Goal: Information Seeking & Learning: Learn about a topic

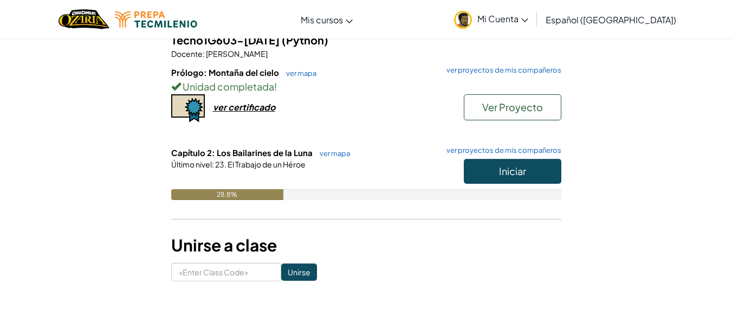
scroll to position [155, 0]
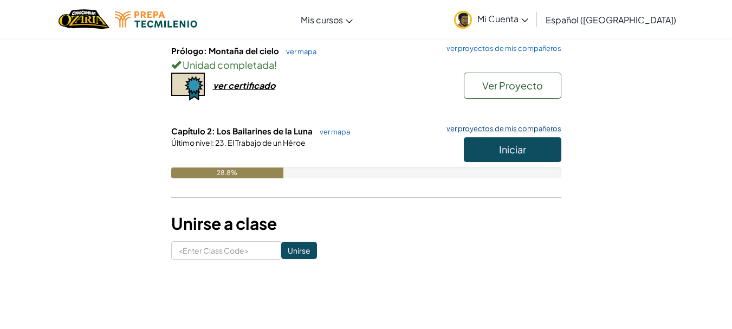
click at [495, 126] on link "ver proyectos de mis compañeros" at bounding box center [501, 128] width 120 height 7
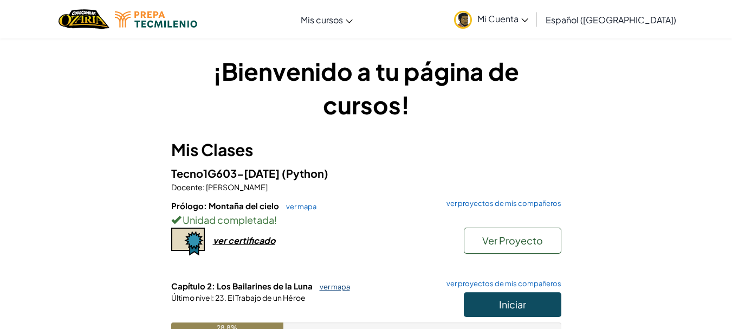
click at [327, 286] on link "ver mapa" at bounding box center [332, 286] width 36 height 9
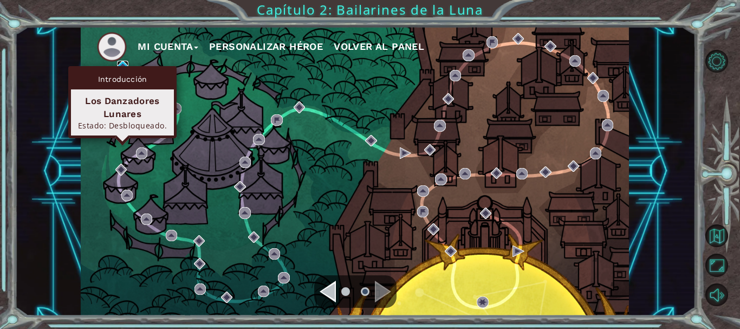
click at [122, 61] on img at bounding box center [122, 66] width 11 height 11
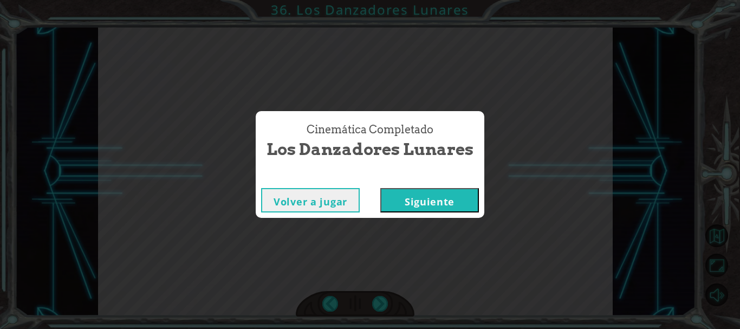
click at [387, 198] on button "Siguiente" at bounding box center [429, 200] width 99 height 24
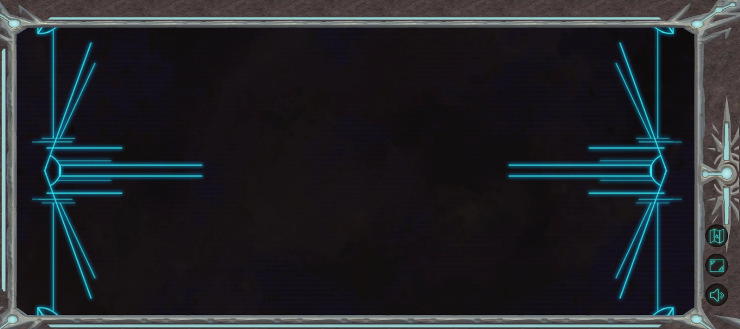
click at [387, 198] on button "Siguiente" at bounding box center [429, 200] width 99 height 24
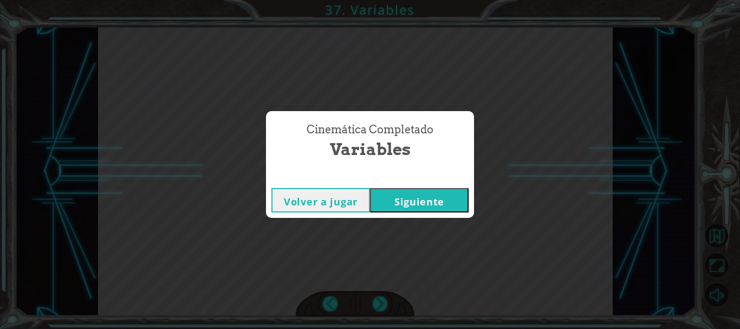
click at [424, 205] on button "Siguiente" at bounding box center [419, 200] width 99 height 24
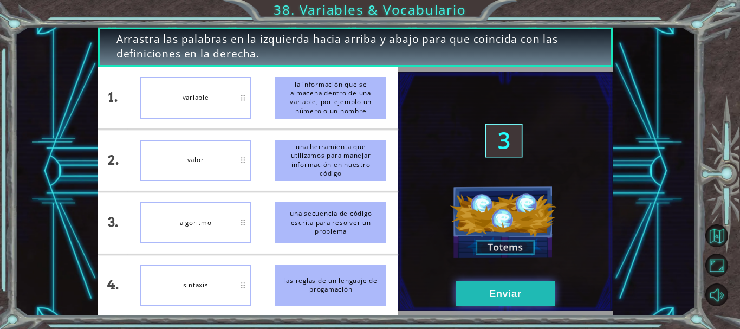
click at [515, 289] on button "Enviar" at bounding box center [505, 293] width 99 height 24
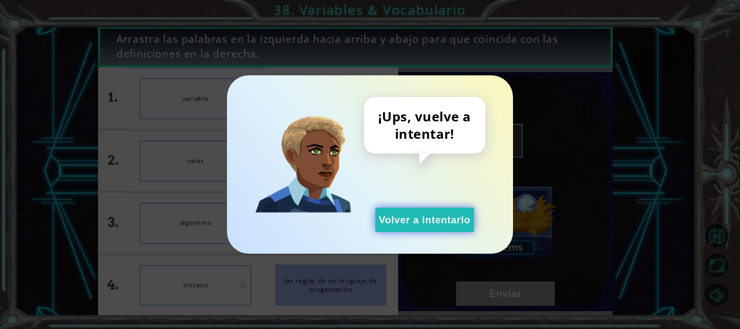
click at [453, 215] on button "Volver a intentarlo" at bounding box center [425, 220] width 99 height 24
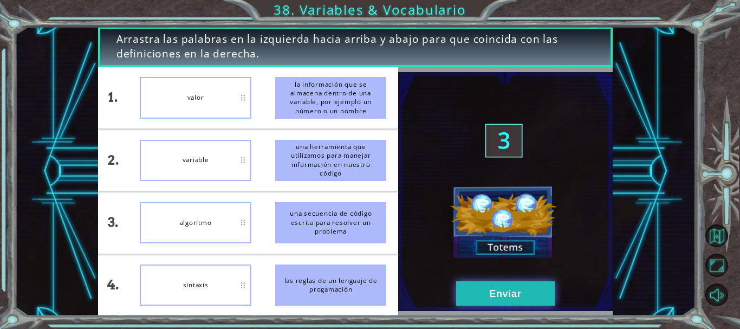
click at [513, 295] on button "Enviar" at bounding box center [505, 293] width 99 height 24
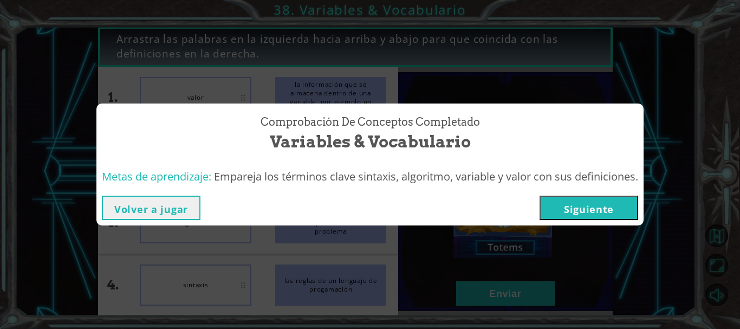
click at [602, 211] on button "Siguiente" at bounding box center [589, 208] width 99 height 24
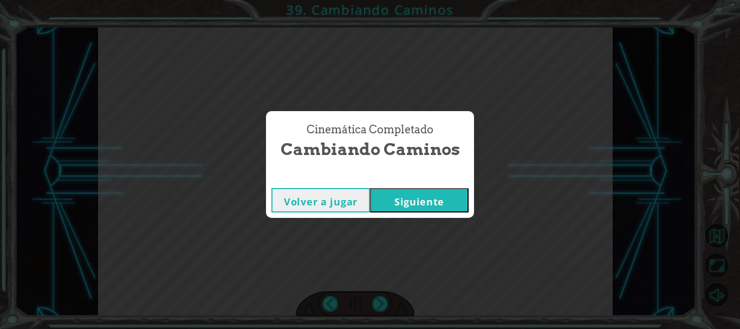
click at [438, 205] on button "Siguiente" at bounding box center [419, 200] width 99 height 24
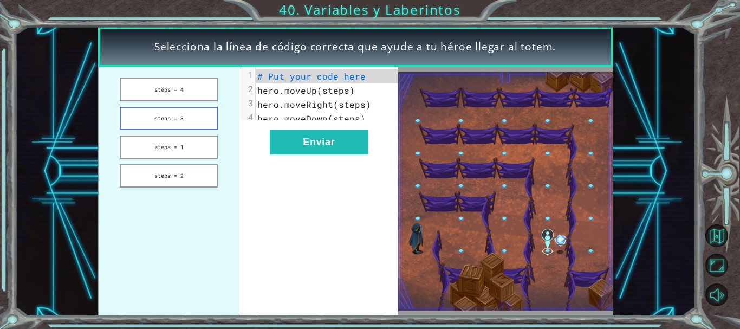
click at [186, 121] on button "steps = 3" at bounding box center [169, 118] width 99 height 23
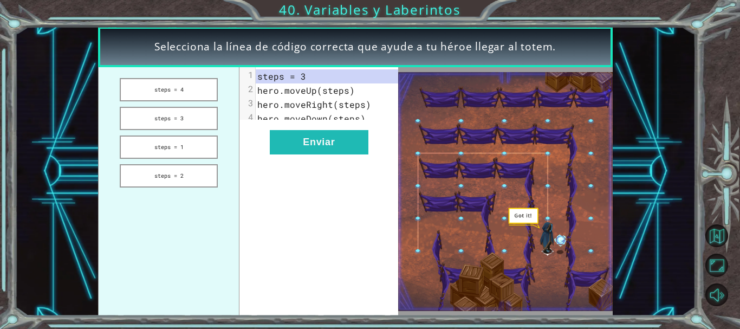
click at [324, 166] on div "xxxxxxxxxx 4 1 steps = 3 2 hero.moveUp(steps) 3 hero.moveRight(steps) 4 hero.mo…" at bounding box center [319, 191] width 159 height 249
click at [321, 151] on button "Enviar" at bounding box center [319, 142] width 99 height 24
click at [324, 151] on button "Enviar" at bounding box center [319, 142] width 99 height 24
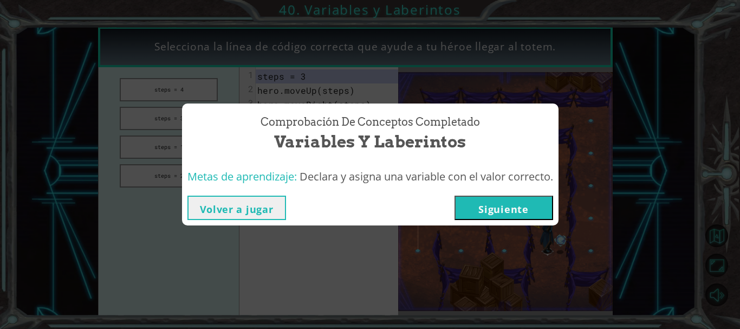
click at [525, 199] on button "Siguiente" at bounding box center [504, 208] width 99 height 24
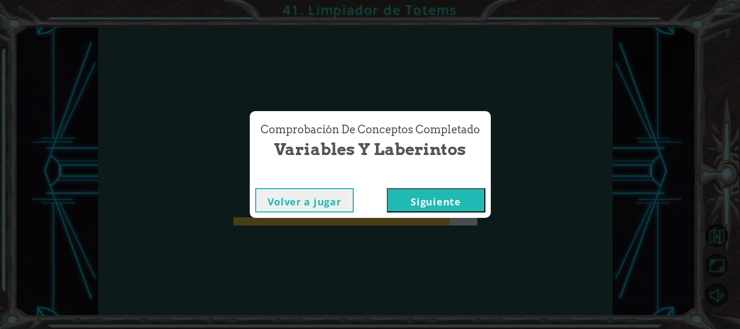
click at [447, 203] on button "Siguiente" at bounding box center [436, 200] width 99 height 24
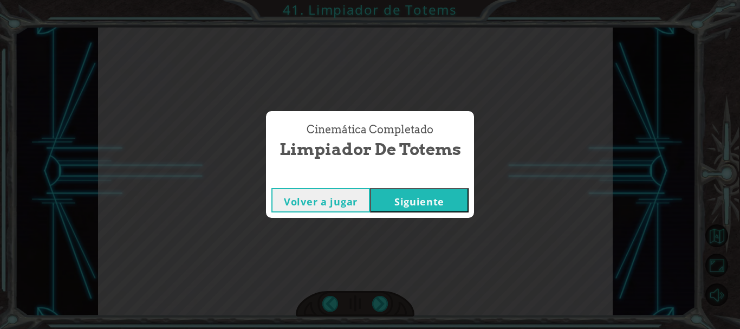
click at [427, 192] on button "Siguiente" at bounding box center [419, 200] width 99 height 24
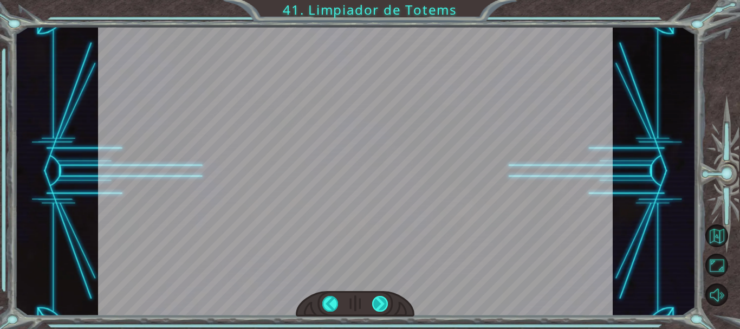
click at [380, 304] on div at bounding box center [380, 304] width 16 height 16
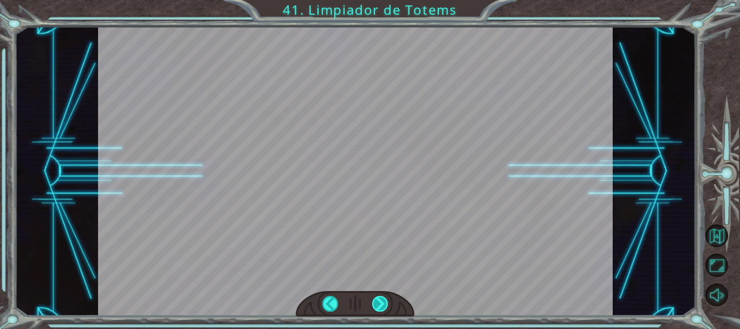
click at [380, 304] on div at bounding box center [380, 304] width 16 height 16
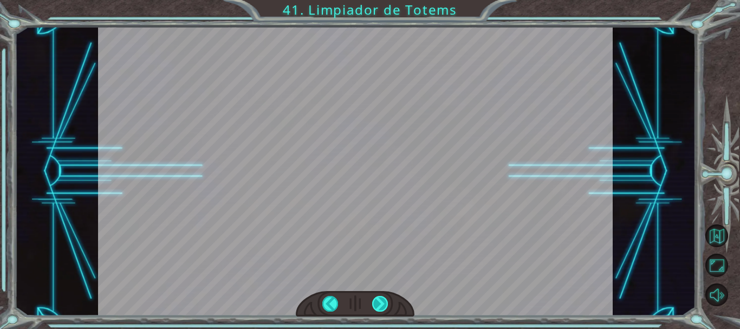
click at [380, 304] on div at bounding box center [380, 304] width 16 height 16
click at [724, 236] on button "Volver al mapa" at bounding box center [717, 235] width 23 height 23
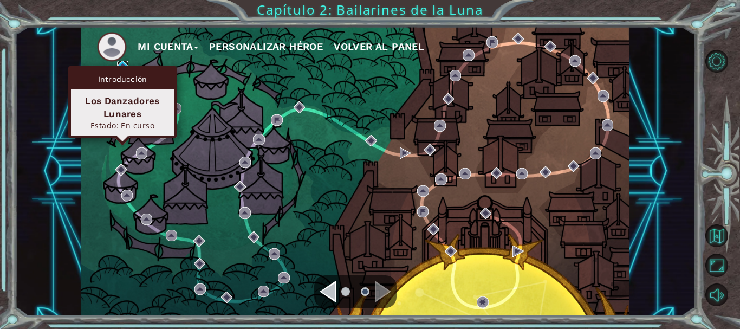
click at [121, 65] on img at bounding box center [122, 66] width 11 height 11
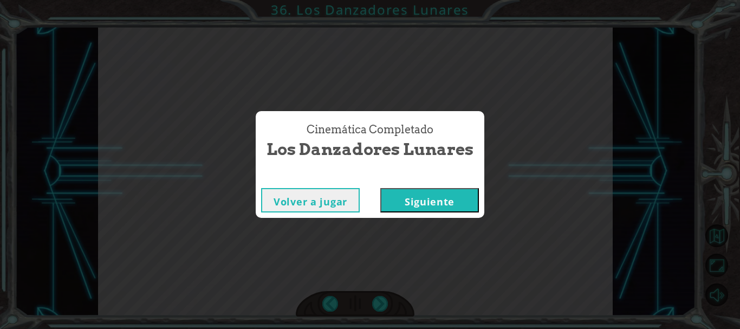
click at [441, 202] on button "Siguiente" at bounding box center [429, 200] width 99 height 24
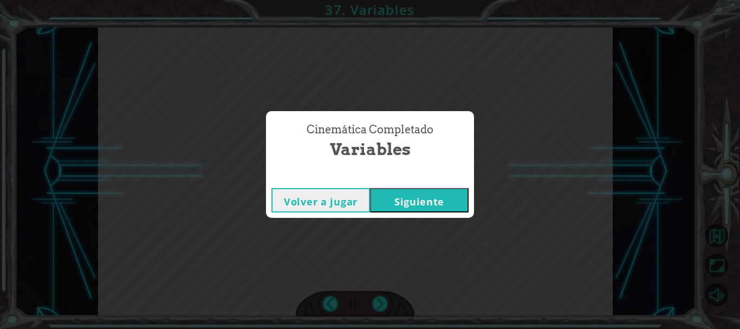
click at [441, 202] on button "Siguiente" at bounding box center [419, 200] width 99 height 24
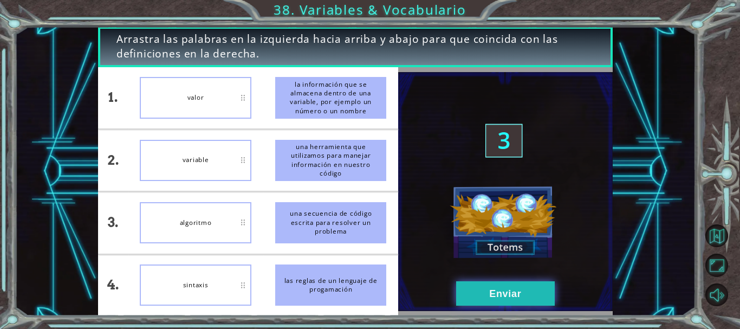
click at [482, 295] on button "Enviar" at bounding box center [505, 293] width 99 height 24
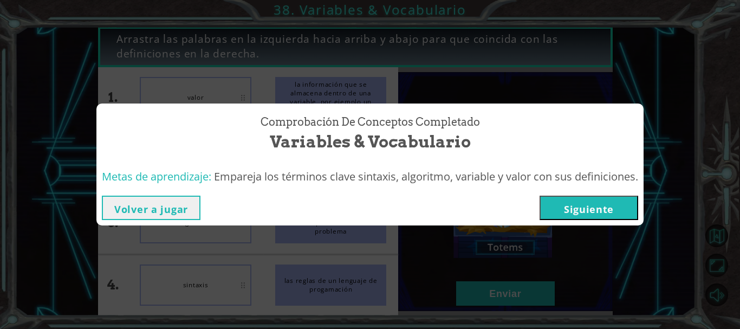
click at [581, 200] on button "Siguiente" at bounding box center [589, 208] width 99 height 24
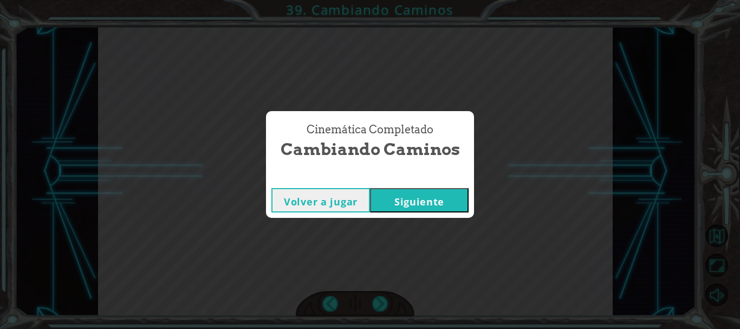
click at [392, 189] on button "Siguiente" at bounding box center [419, 200] width 99 height 24
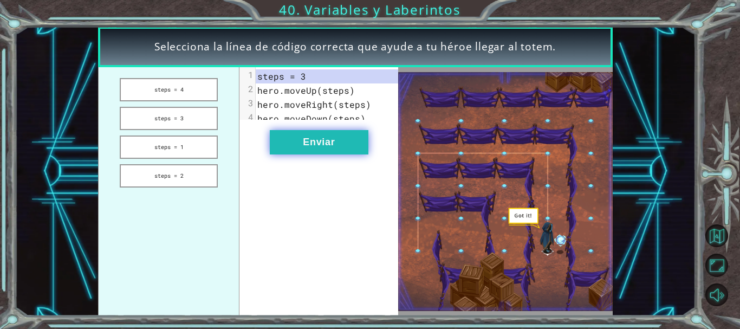
click at [339, 147] on button "Enviar" at bounding box center [319, 142] width 99 height 24
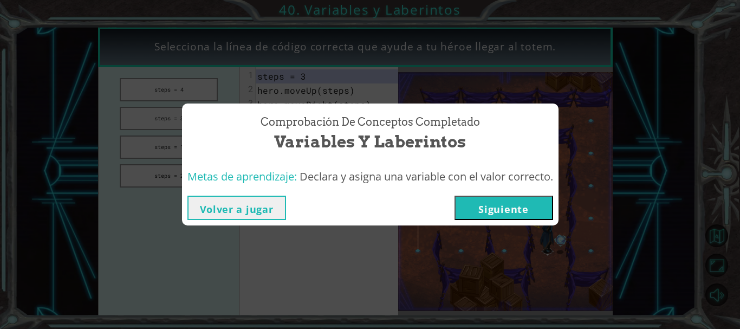
click at [518, 204] on button "Siguiente" at bounding box center [504, 208] width 99 height 24
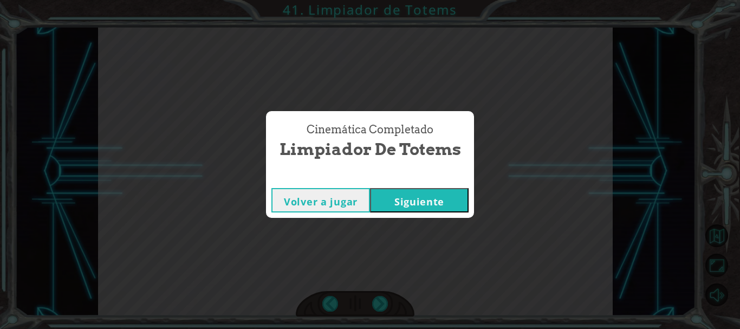
click at [456, 196] on button "Siguiente" at bounding box center [419, 200] width 99 height 24
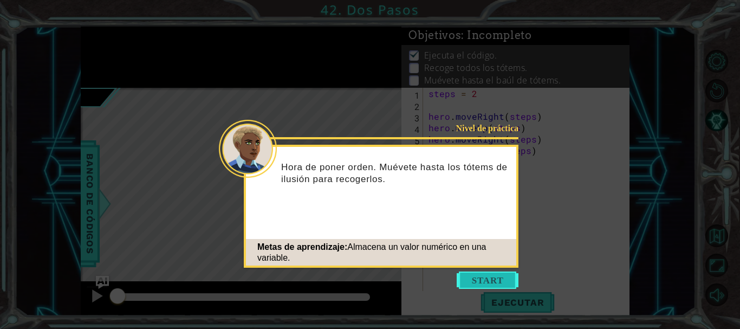
click at [503, 275] on button "Start" at bounding box center [488, 280] width 62 height 17
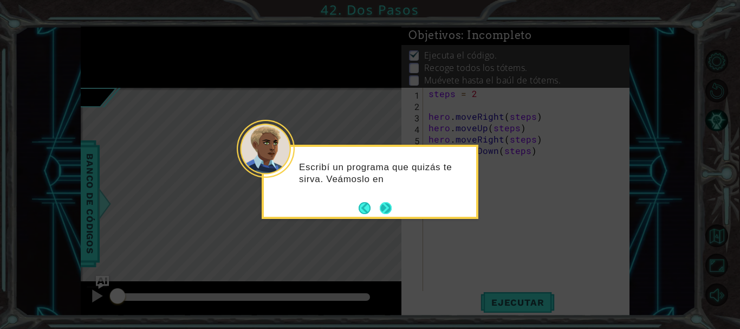
click at [386, 205] on button "Next" at bounding box center [385, 208] width 12 height 12
click at [386, 205] on icon at bounding box center [370, 164] width 740 height 329
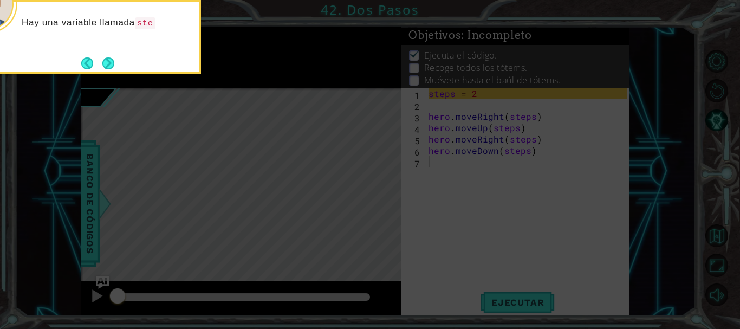
click at [104, 68] on button "Next" at bounding box center [108, 63] width 13 height 13
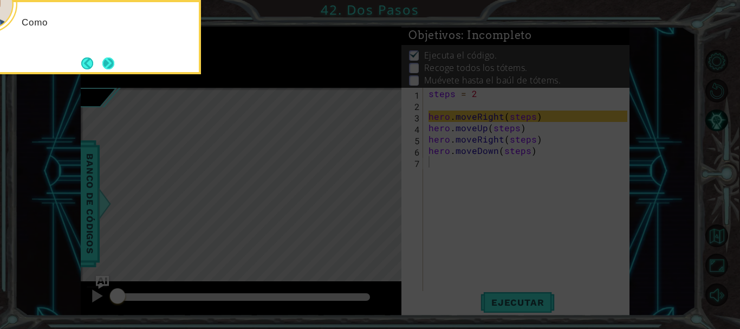
click at [104, 68] on button "Next" at bounding box center [108, 63] width 17 height 17
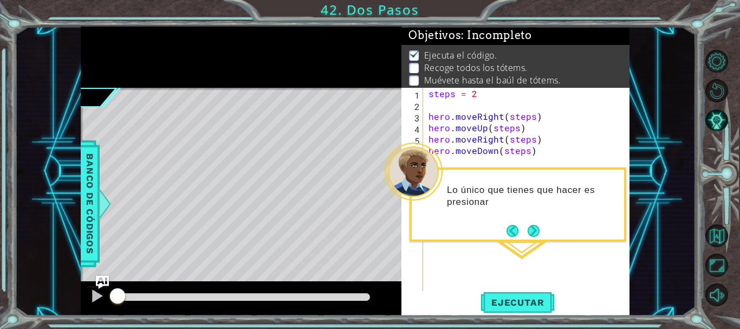
click at [535, 232] on button "Next" at bounding box center [534, 230] width 12 height 12
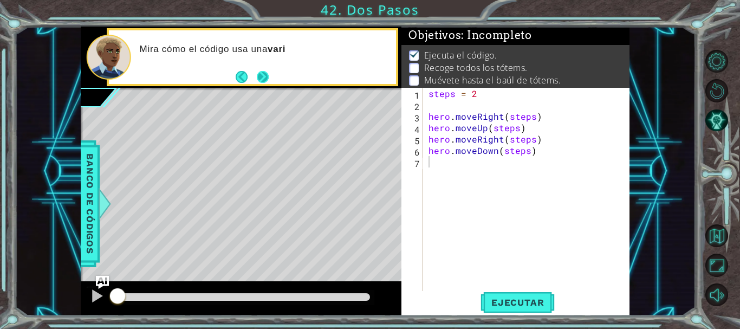
click at [260, 72] on button "Next" at bounding box center [263, 77] width 16 height 16
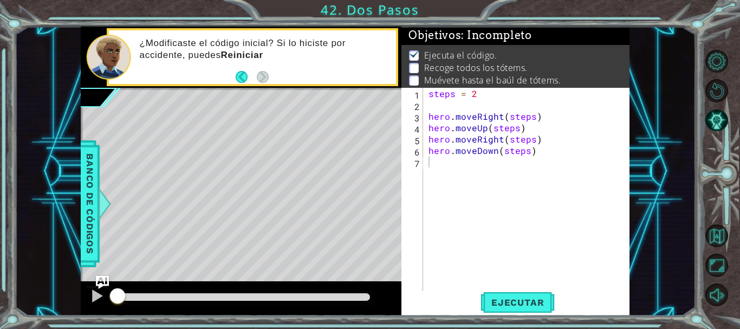
type textarea "steps = 2"
click at [486, 94] on div "steps = 2 hero . moveRight ( steps ) hero . moveUp ( steps ) hero . moveRight (…" at bounding box center [529, 202] width 206 height 228
click at [525, 295] on button "Ejecutar" at bounding box center [518, 302] width 74 height 23
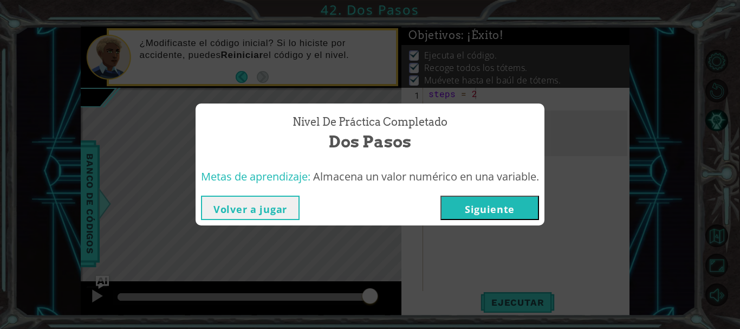
click at [481, 211] on button "Siguiente" at bounding box center [490, 208] width 99 height 24
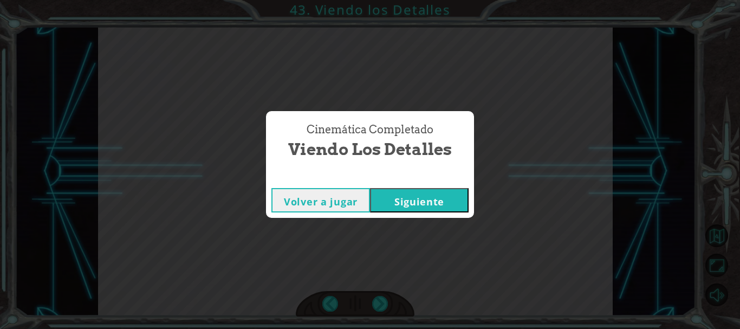
click at [406, 202] on button "Siguiente" at bounding box center [419, 200] width 99 height 24
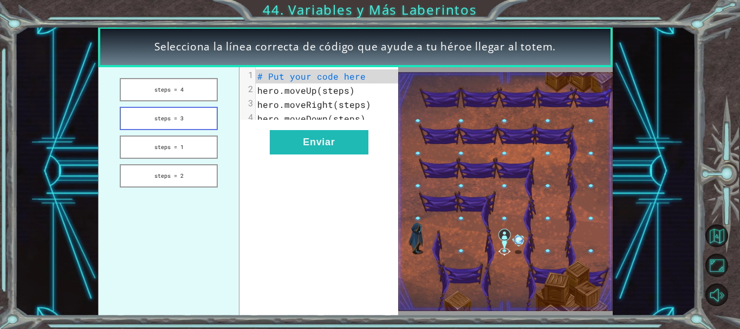
click at [199, 114] on button "steps = 3" at bounding box center [169, 118] width 99 height 23
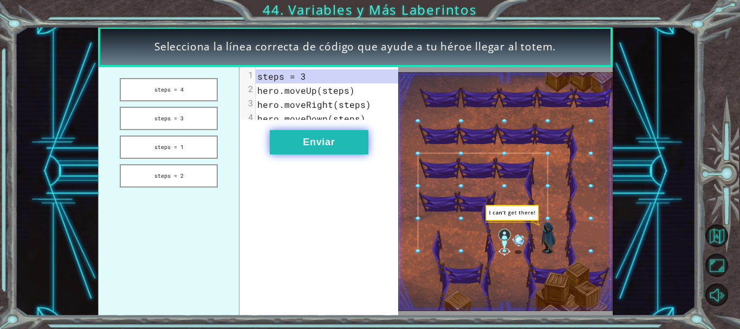
click at [326, 144] on button "Enviar" at bounding box center [319, 142] width 99 height 24
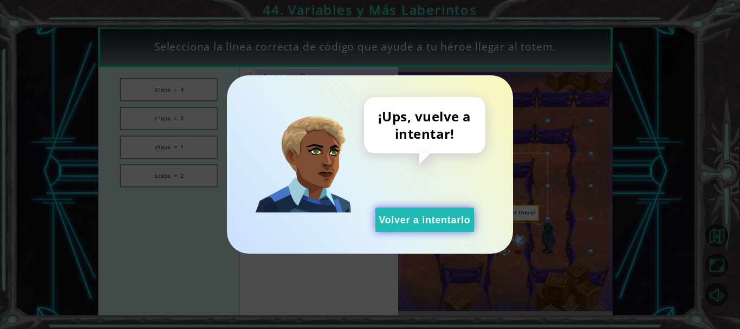
click at [427, 223] on button "Volver a intentarlo" at bounding box center [425, 220] width 99 height 24
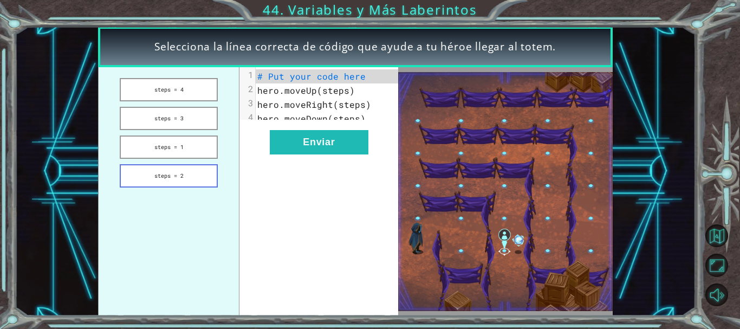
click at [172, 176] on button "steps = 2" at bounding box center [169, 175] width 99 height 23
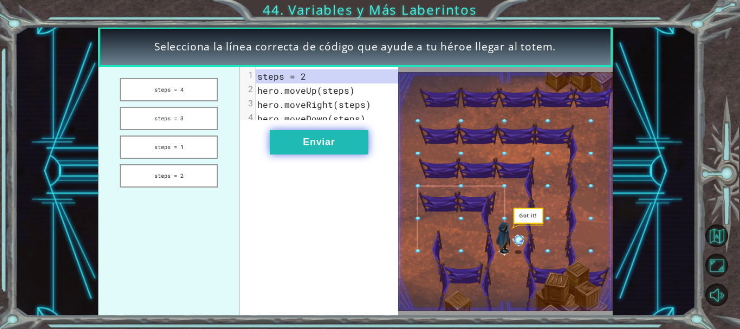
click at [302, 154] on button "Enviar" at bounding box center [319, 142] width 99 height 24
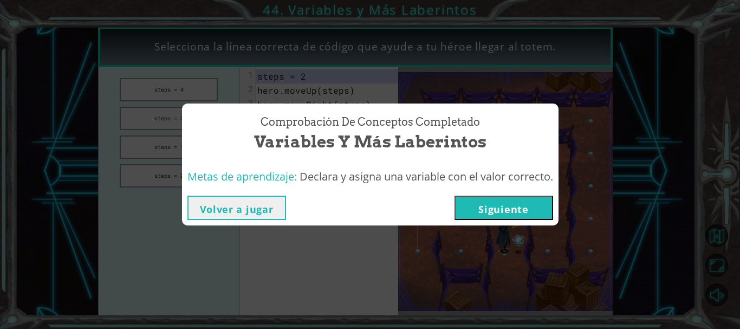
click at [525, 209] on button "Siguiente" at bounding box center [504, 208] width 99 height 24
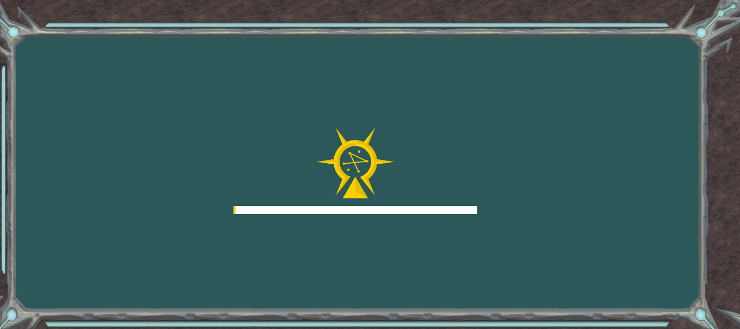
click at [525, 209] on div "Goals Error cargando del servidor Deberás unirte a un curso para jugar a este n…" at bounding box center [370, 164] width 740 height 329
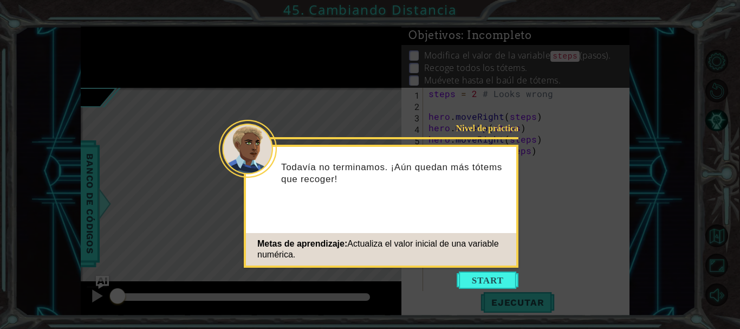
drag, startPoint x: 486, startPoint y: 279, endPoint x: 423, endPoint y: 229, distance: 80.3
drag, startPoint x: 423, startPoint y: 229, endPoint x: 497, endPoint y: 285, distance: 92.6
click at [497, 285] on button "Start" at bounding box center [488, 280] width 62 height 17
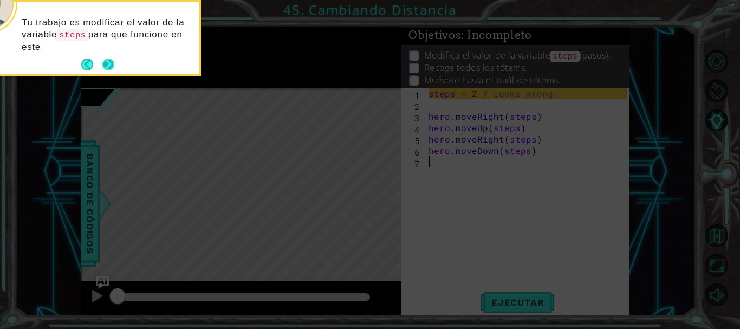
click at [106, 64] on button "Next" at bounding box center [108, 65] width 16 height 16
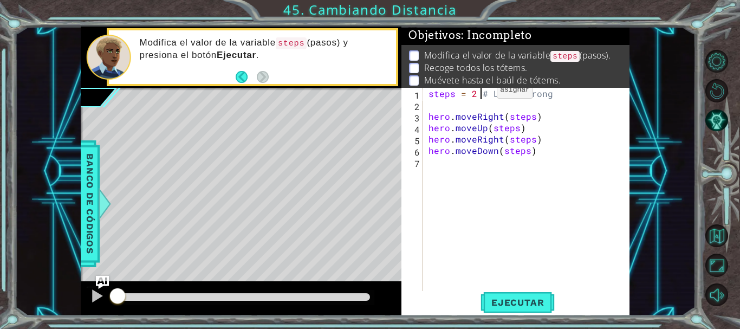
click at [479, 93] on div "steps = 2 # Looks wrong hero . moveRight ( steps ) hero . moveUp ( steps ) hero…" at bounding box center [529, 202] width 206 height 228
type textarea "steps = 3 # Looks wrong"
click at [518, 306] on span "Ejecutar" at bounding box center [518, 302] width 74 height 11
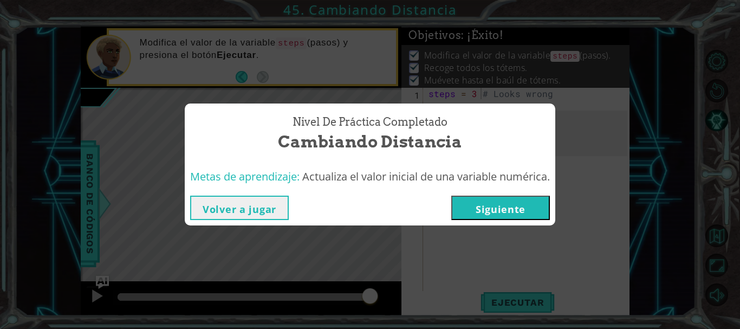
click at [509, 203] on button "Siguiente" at bounding box center [500, 208] width 99 height 24
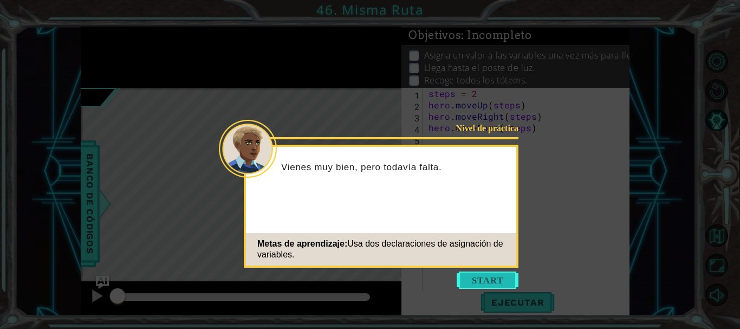
click at [479, 276] on button "Start" at bounding box center [488, 280] width 62 height 17
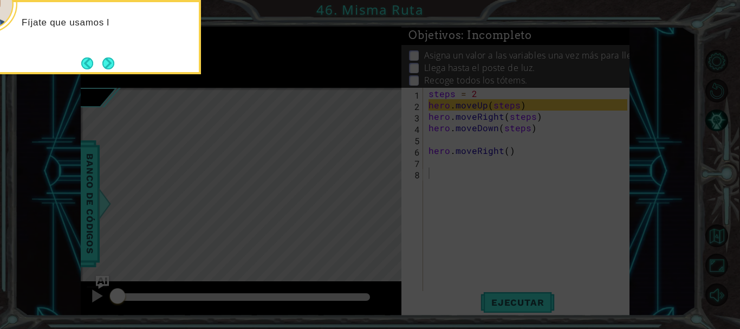
click at [422, 222] on icon at bounding box center [370, 49] width 740 height 559
click at [105, 62] on button "Next" at bounding box center [108, 63] width 17 height 17
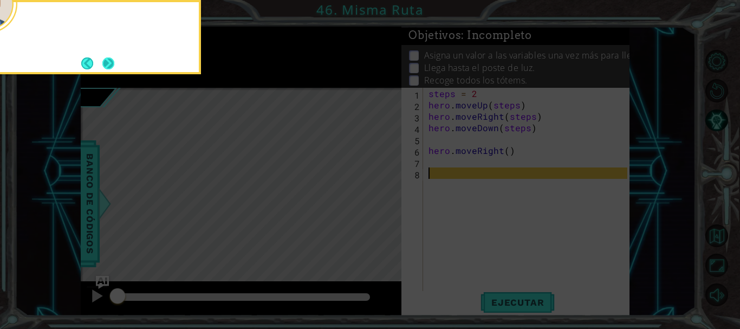
click at [106, 63] on button "Next" at bounding box center [109, 63] width 18 height 18
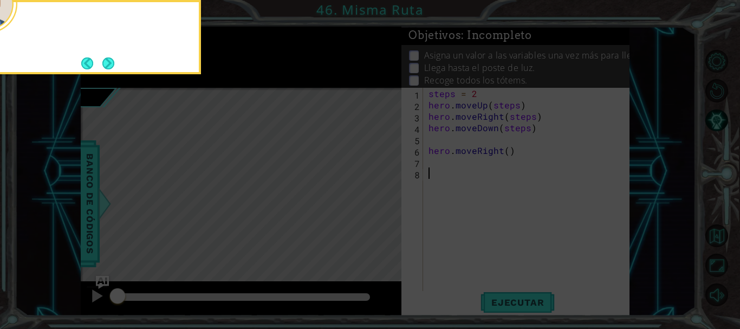
click at [106, 63] on button "Next" at bounding box center [109, 63] width 16 height 16
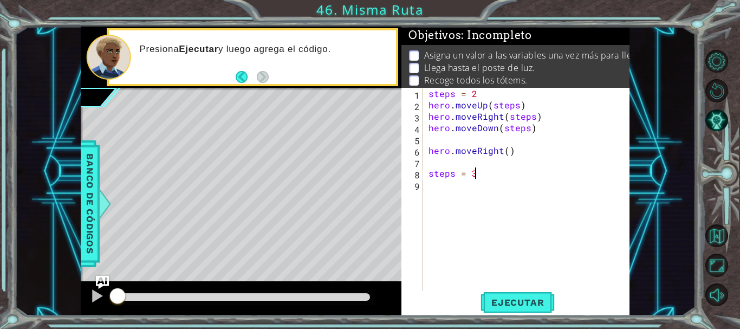
scroll to position [0, 2]
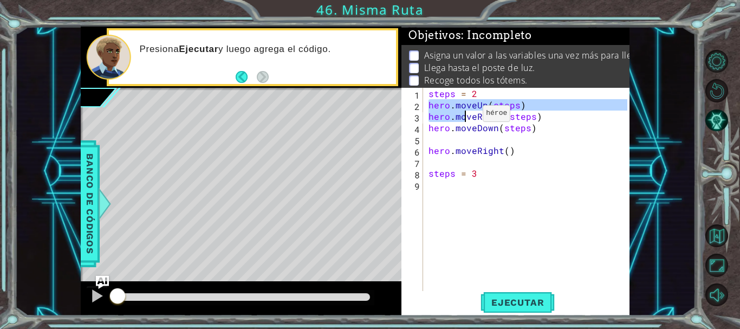
drag, startPoint x: 429, startPoint y: 104, endPoint x: 511, endPoint y: 135, distance: 87.7
click at [511, 135] on div "steps = 2 hero . moveUp ( steps ) hero . moveRight ( steps ) hero . moveDown ( …" at bounding box center [529, 202] width 206 height 228
type textarea "hero.moveDown(steps)"
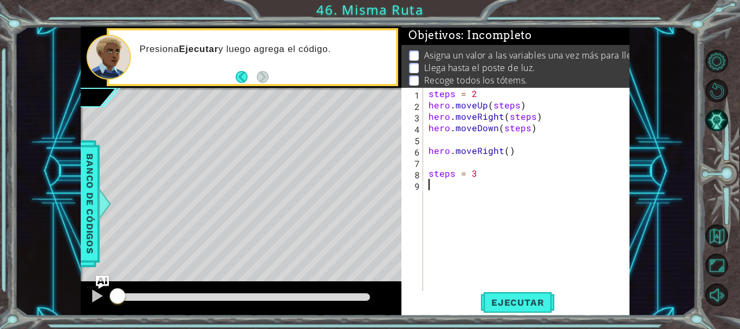
click at [483, 211] on div "steps = 2 hero . moveUp ( steps ) hero . moveRight ( steps ) hero . moveDown ( …" at bounding box center [529, 202] width 206 height 228
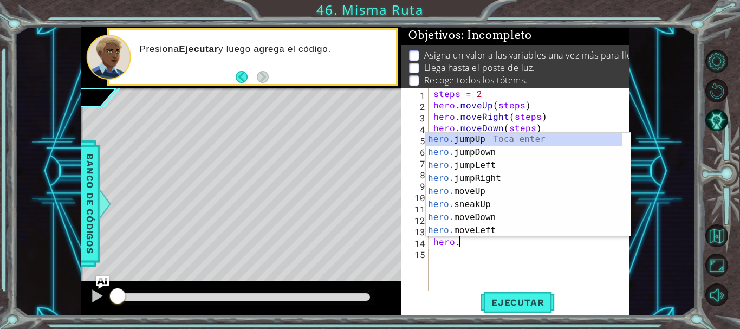
type textarea "h"
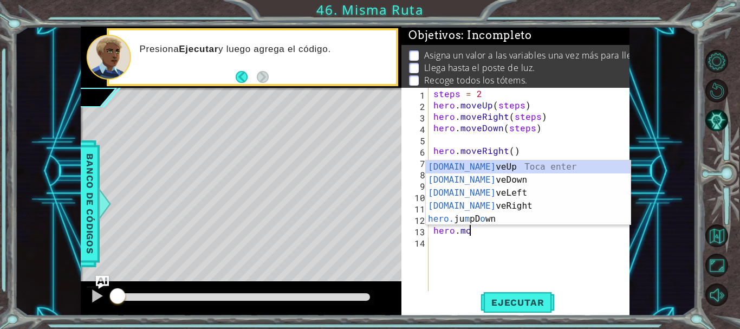
type textarea "h"
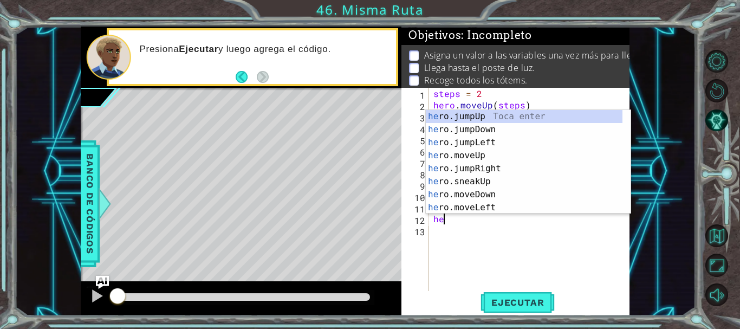
type textarea "h"
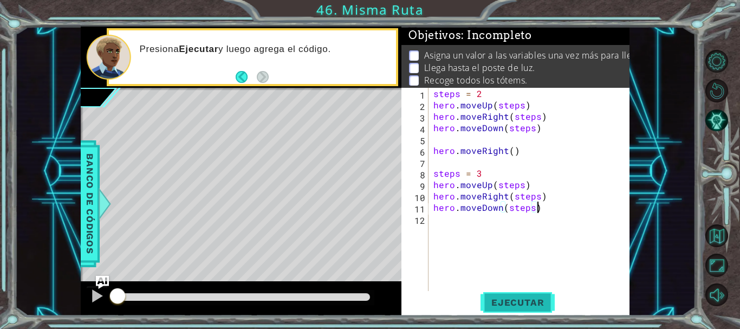
type textarea "hero.moveDown(steps)"
click at [522, 297] on span "Ejecutar" at bounding box center [518, 302] width 74 height 11
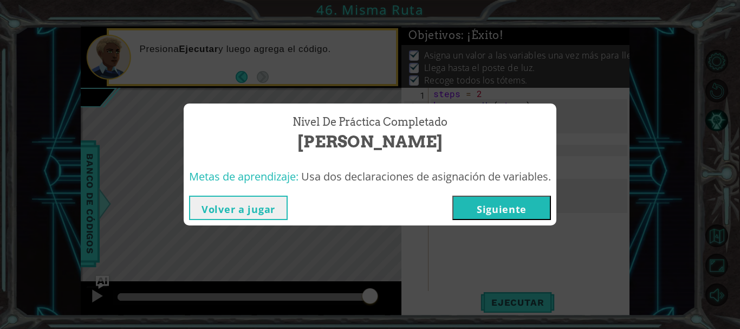
click at [518, 201] on button "Siguiente" at bounding box center [502, 208] width 99 height 24
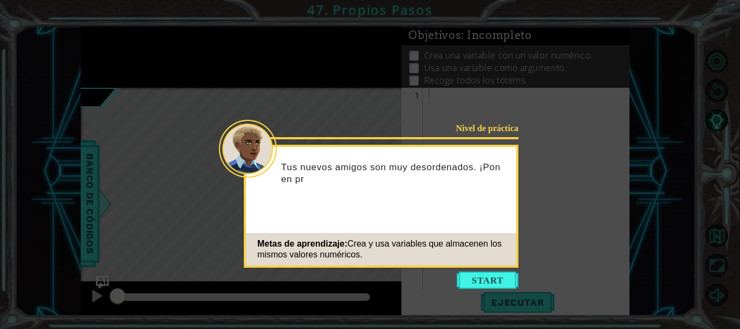
click at [471, 286] on button "Start" at bounding box center [488, 280] width 62 height 17
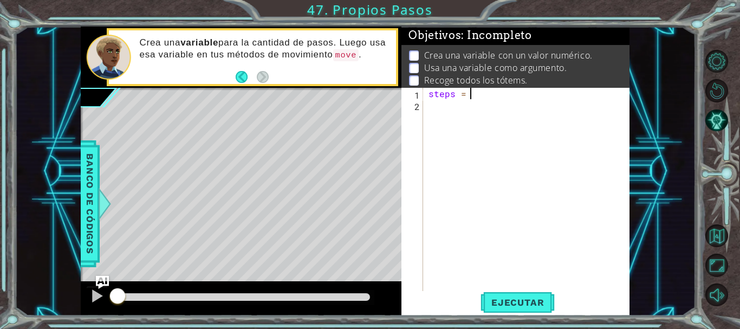
scroll to position [0, 2]
type textarea "steps = 3"
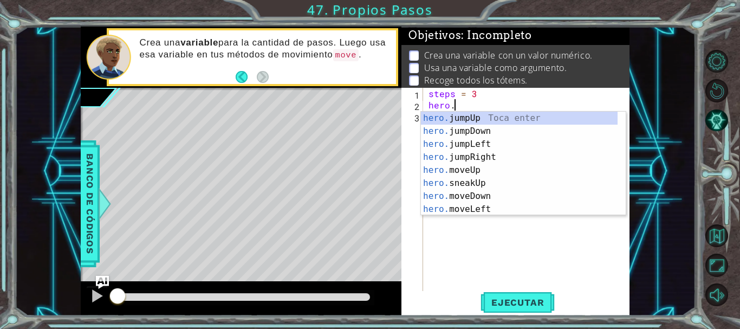
scroll to position [0, 2]
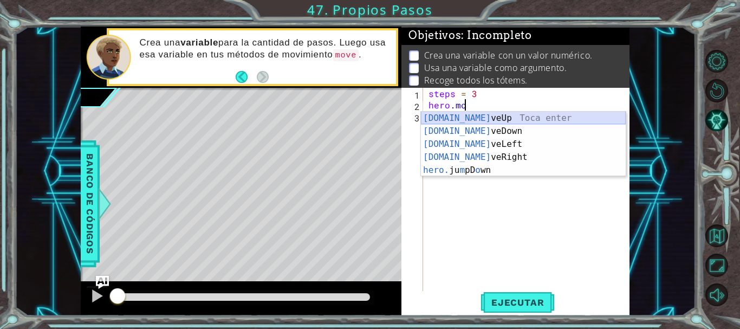
click at [460, 117] on div "[DOMAIN_NAME] veUp Toca enter [DOMAIN_NAME] veDown Toca enter [DOMAIN_NAME] veL…" at bounding box center [523, 157] width 205 height 91
type textarea "hero.moveUp(1)"
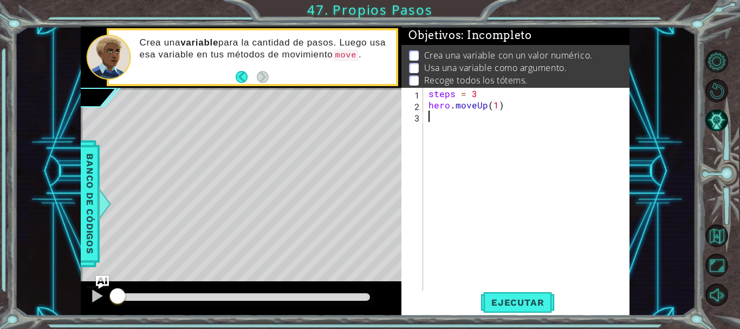
click at [460, 117] on div "steps = 3 hero . moveUp ( 1 )" at bounding box center [529, 202] width 206 height 228
click at [494, 107] on div "steps = 3 hero . moveUp ( 1 )" at bounding box center [529, 202] width 206 height 228
click at [496, 108] on div "steps = 3 hero . moveUp ( 1 )" at bounding box center [529, 202] width 206 height 228
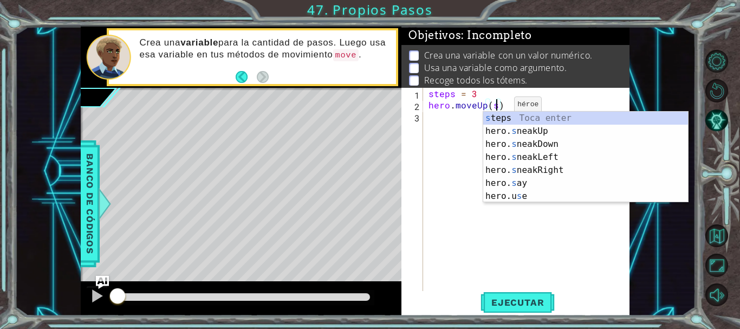
type textarea "hero.moveUp(steps)"
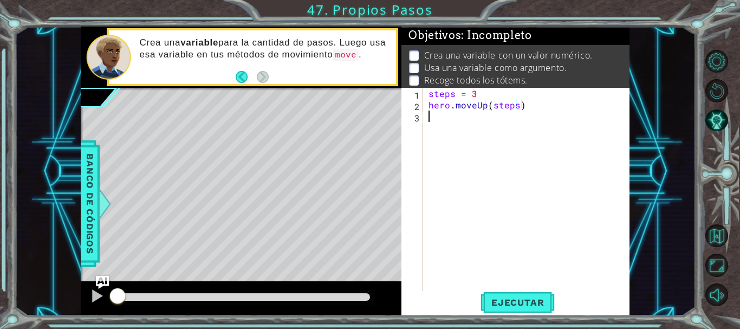
click at [493, 114] on div "steps = 3 hero . moveUp ( steps )" at bounding box center [529, 202] width 206 height 228
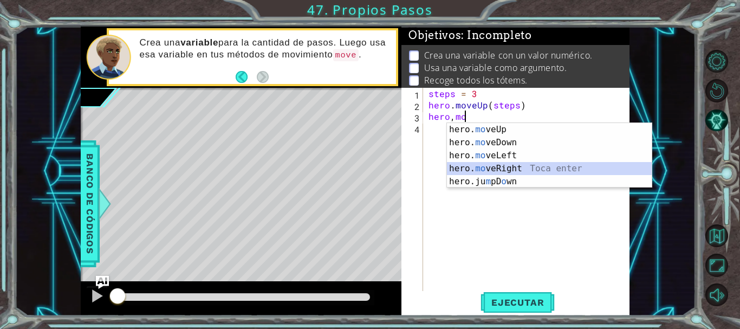
click at [498, 167] on div "hero. mo veUp Toca enter hero. mo veDown Toca enter hero. mo veLeft Toca enter …" at bounding box center [549, 168] width 205 height 91
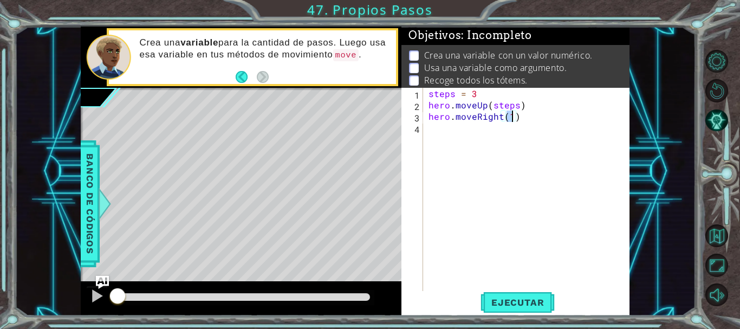
scroll to position [0, 5]
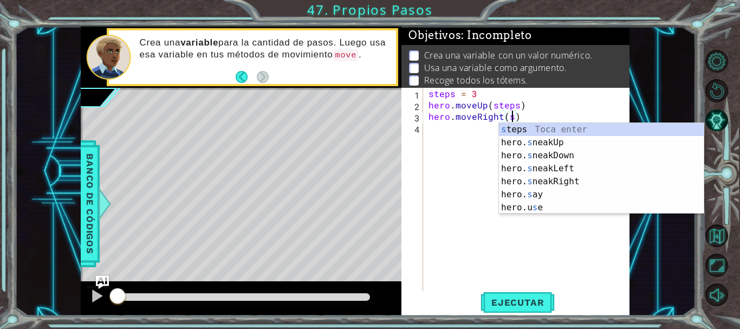
type textarea "hero.moveRight(steps)"
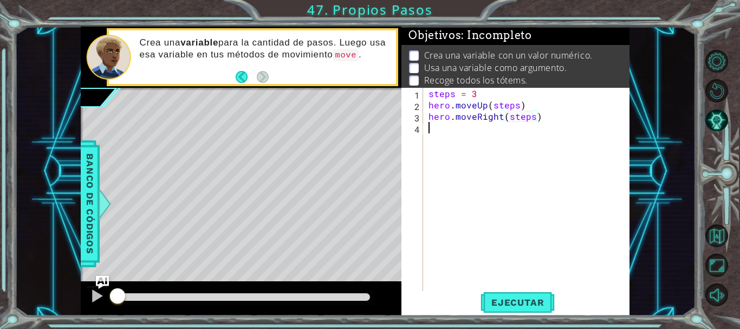
click at [498, 164] on div "steps = 3 hero . moveUp ( steps ) hero . moveRight ( steps )" at bounding box center [529, 202] width 206 height 228
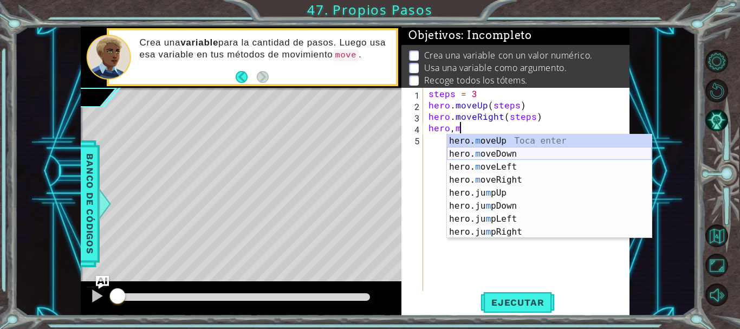
click at [500, 155] on div "hero. m oveUp Toca enter hero. m oveDown Toca enter hero. m oveLeft Toca enter …" at bounding box center [549, 199] width 205 height 130
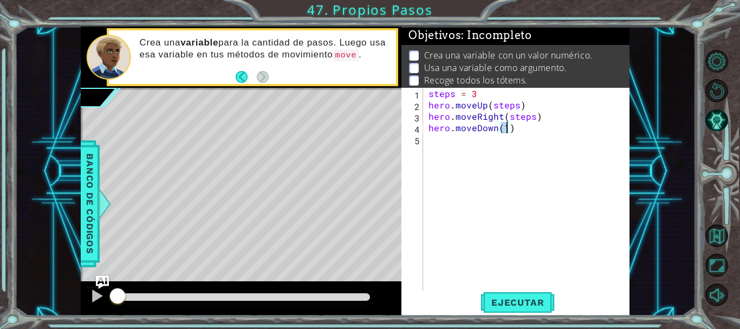
scroll to position [0, 5]
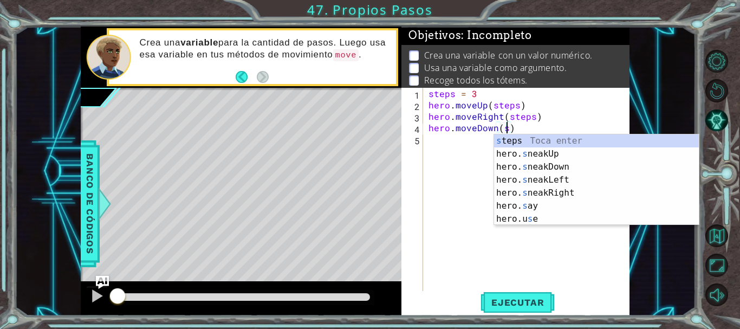
type textarea "hero.moveDown(steps)"
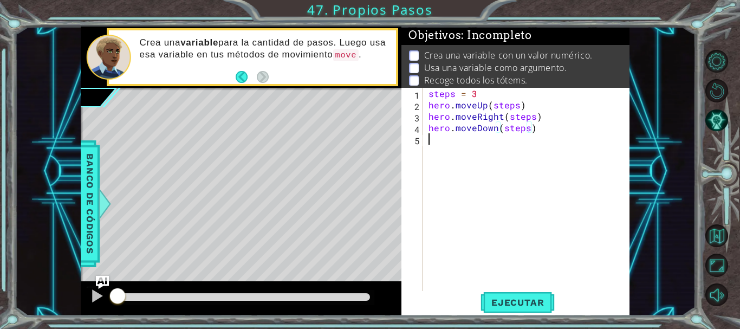
click at [500, 155] on div "steps = 3 hero . moveUp ( steps ) hero . moveRight ( steps ) hero . moveDown ( …" at bounding box center [529, 202] width 206 height 228
drag, startPoint x: 500, startPoint y: 155, endPoint x: 507, endPoint y: 156, distance: 7.1
click at [507, 156] on div "steps = 3 hero . moveUp ( steps ) hero . moveRight ( steps ) hero . moveDown ( …" at bounding box center [529, 202] width 206 height 228
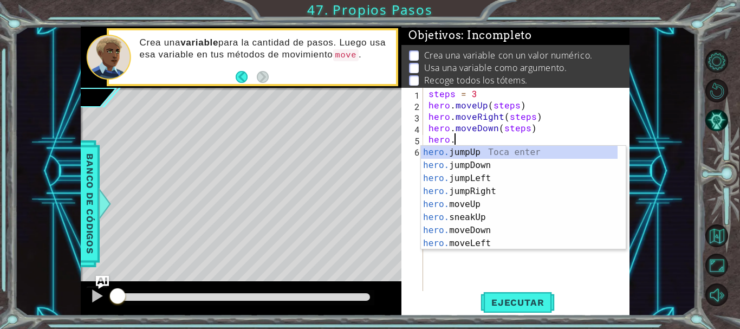
scroll to position [0, 2]
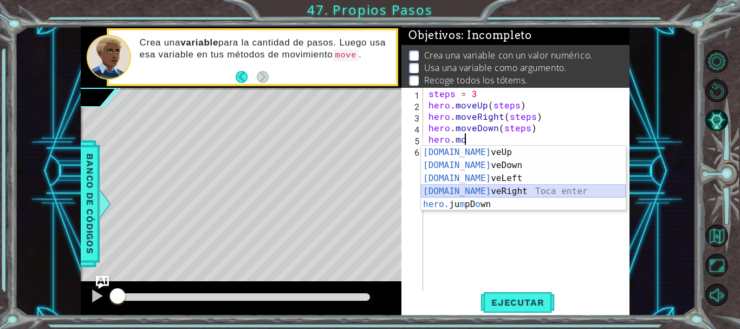
click at [495, 192] on div "[DOMAIN_NAME] veUp Toca enter [DOMAIN_NAME] veDown Toca enter [DOMAIN_NAME] veL…" at bounding box center [523, 191] width 205 height 91
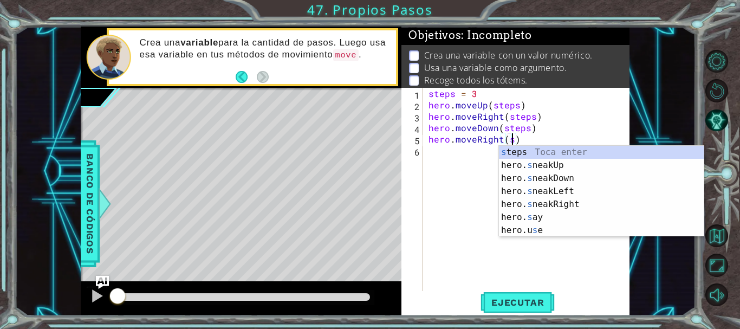
scroll to position [0, 5]
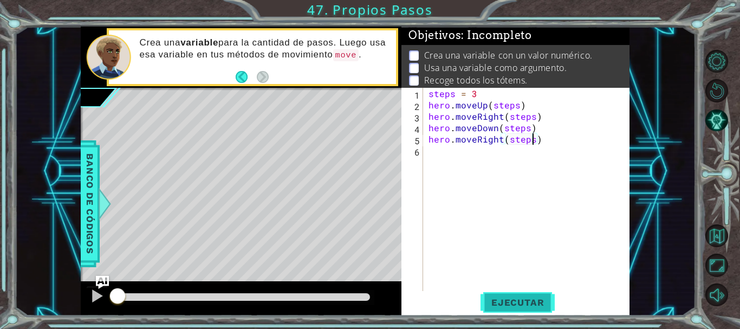
type textarea "hero.moveRight(steps)"
click at [516, 298] on span "Ejecutar" at bounding box center [518, 302] width 74 height 11
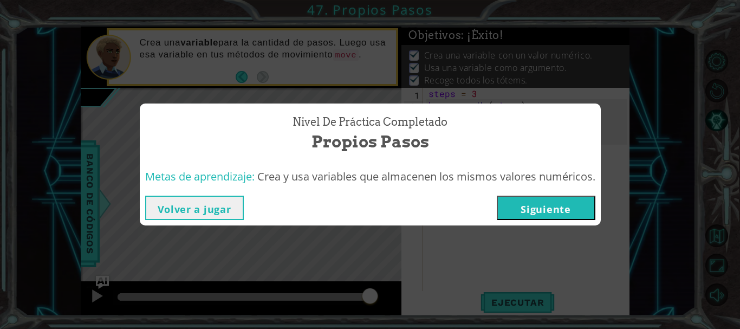
click at [555, 206] on button "Siguiente" at bounding box center [546, 208] width 99 height 24
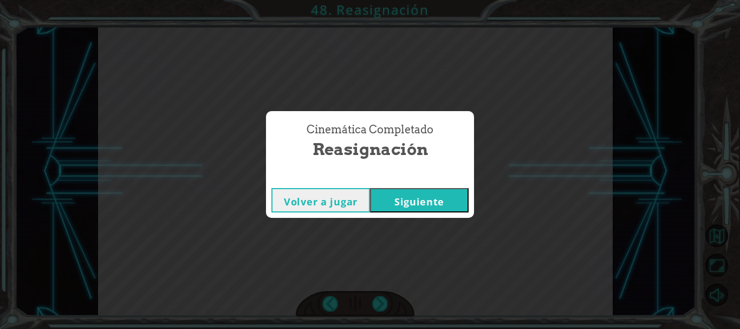
click at [450, 195] on button "Siguiente" at bounding box center [419, 200] width 99 height 24
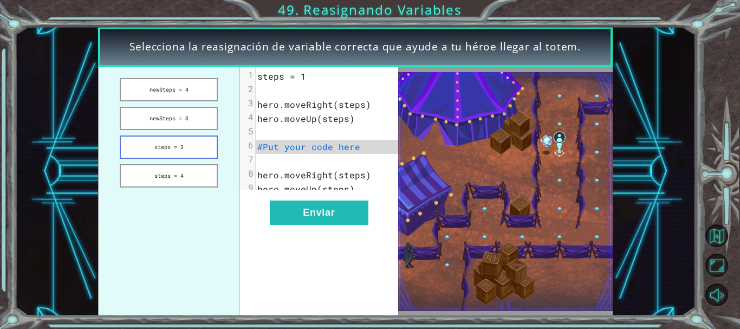
click at [188, 152] on button "steps = 3" at bounding box center [169, 146] width 99 height 23
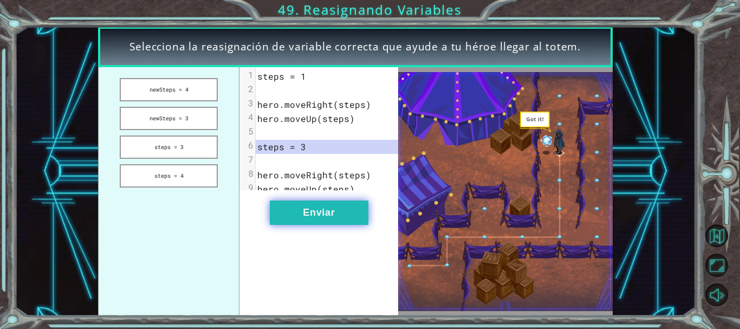
click at [289, 219] on button "Enviar" at bounding box center [319, 213] width 99 height 24
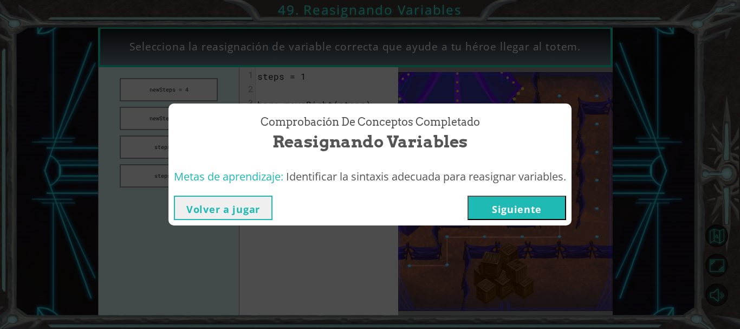
click at [508, 206] on button "Siguiente" at bounding box center [517, 208] width 99 height 24
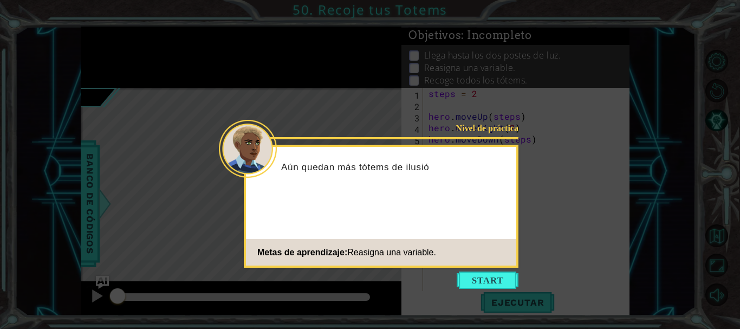
click at [486, 281] on button "Start" at bounding box center [488, 280] width 62 height 17
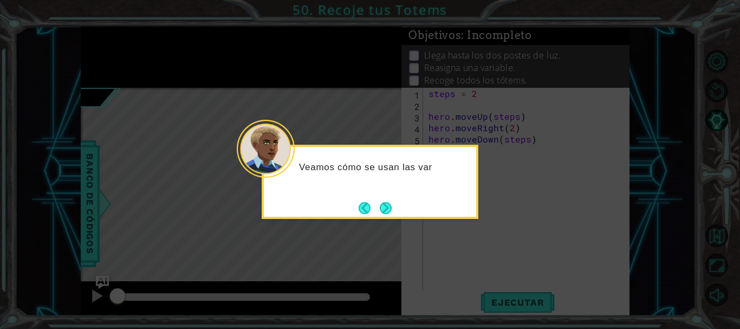
click at [382, 211] on button "Next" at bounding box center [386, 208] width 15 height 15
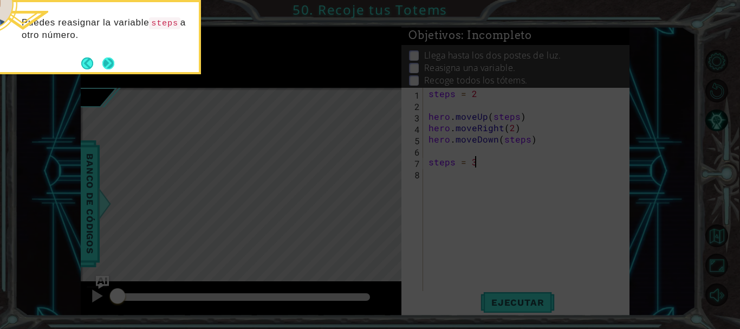
click at [104, 59] on button "Next" at bounding box center [108, 63] width 15 height 15
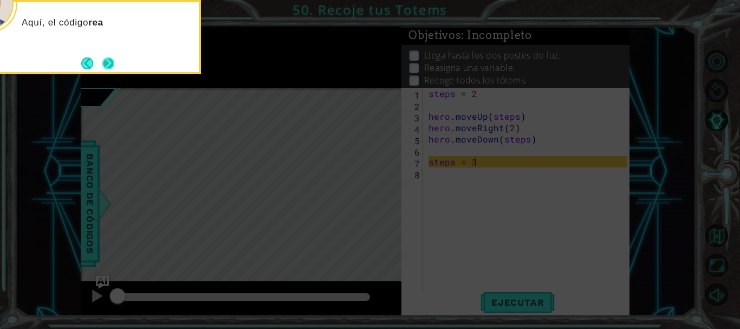
click at [112, 61] on button "Next" at bounding box center [109, 63] width 18 height 18
click at [112, 61] on button "Next" at bounding box center [108, 63] width 12 height 12
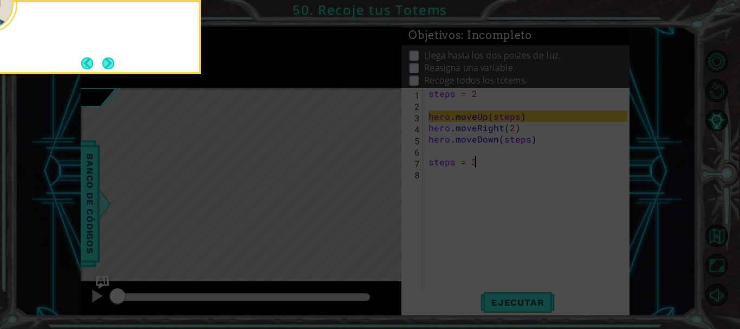
click at [112, 61] on button "Next" at bounding box center [108, 63] width 15 height 15
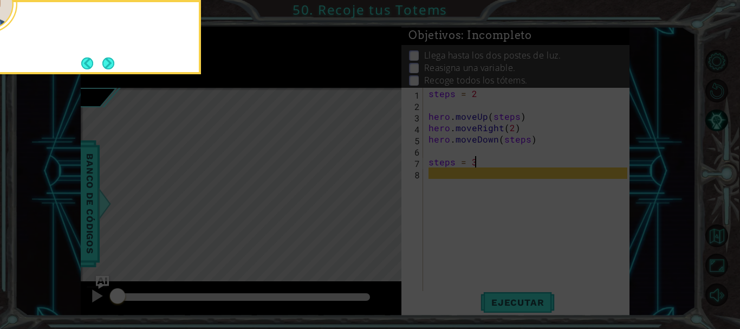
click at [112, 61] on button "Next" at bounding box center [109, 63] width 14 height 14
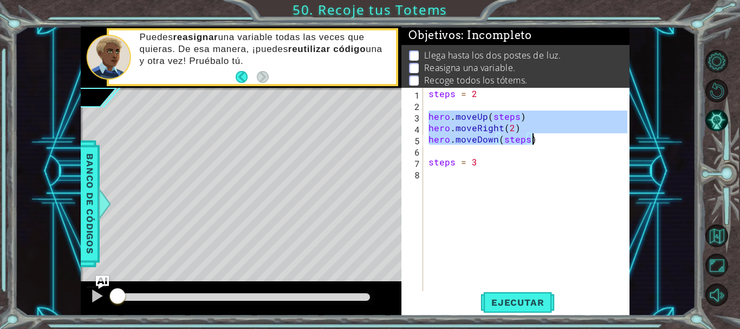
drag, startPoint x: 429, startPoint y: 115, endPoint x: 558, endPoint y: 139, distance: 131.8
click at [558, 139] on div "steps = 2 hero . moveUp ( steps ) hero . moveRight ( 2 ) hero . moveDown ( step…" at bounding box center [529, 202] width 206 height 228
type textarea "hero.moveRight(2) hero.moveDown(steps)"
click at [537, 177] on div "steps = 2 hero . moveUp ( steps ) hero . moveRight ( 2 ) hero . moveDown ( step…" at bounding box center [529, 202] width 206 height 228
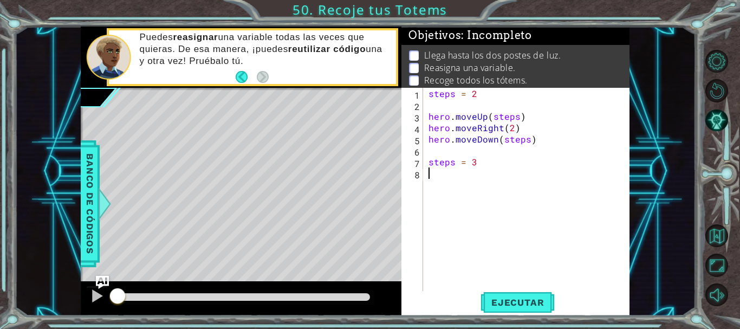
paste textarea "hero.moveDown(steps)"
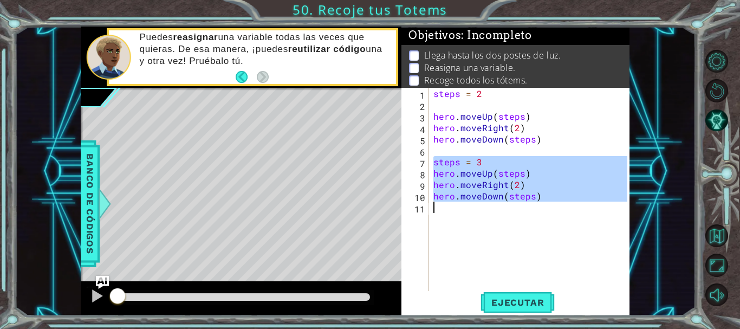
drag, startPoint x: 431, startPoint y: 164, endPoint x: 561, endPoint y: 232, distance: 147.1
click at [561, 232] on div "steps = 2 hero . moveUp ( steps ) hero . moveRight ( 2 ) hero . moveDown ( step…" at bounding box center [531, 202] width 201 height 228
type textarea "hero.moveDown(steps)"
click at [559, 231] on div "steps = 2 hero . moveUp ( steps ) hero . moveRight ( 2 ) hero . moveDown ( step…" at bounding box center [529, 190] width 196 height 205
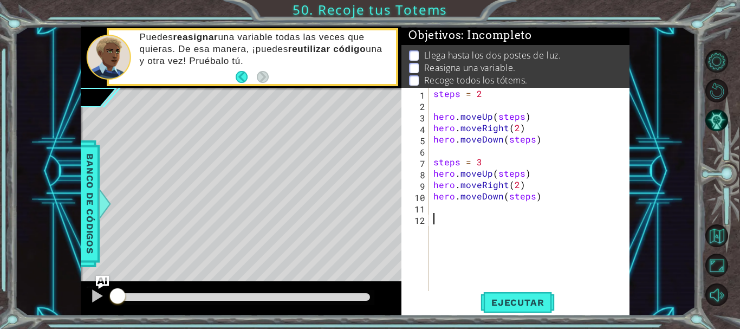
paste textarea "steps = 3"
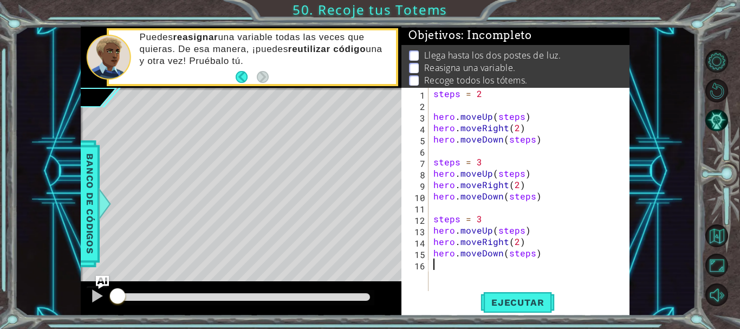
click at [497, 223] on div "steps = 2 hero . moveUp ( steps ) hero . moveRight ( 2 ) hero . moveDown ( step…" at bounding box center [531, 202] width 201 height 228
type textarea "steps = 4"
click at [508, 305] on span "Ejecutar" at bounding box center [518, 302] width 74 height 11
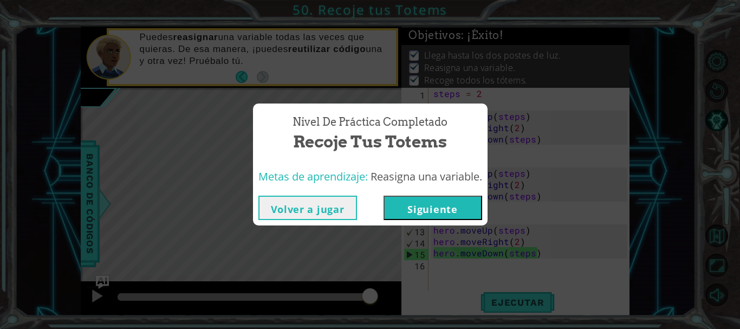
click at [473, 212] on button "Siguiente" at bounding box center [433, 208] width 99 height 24
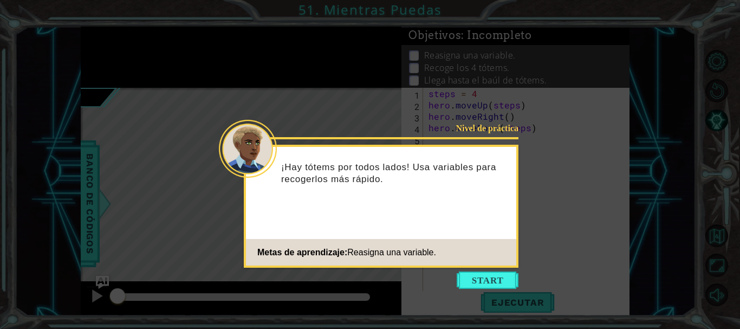
click at [479, 276] on button "Start" at bounding box center [488, 280] width 62 height 17
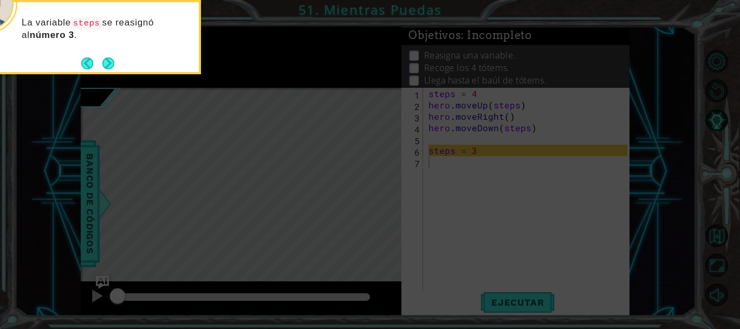
click at [109, 64] on button "Next" at bounding box center [108, 63] width 12 height 12
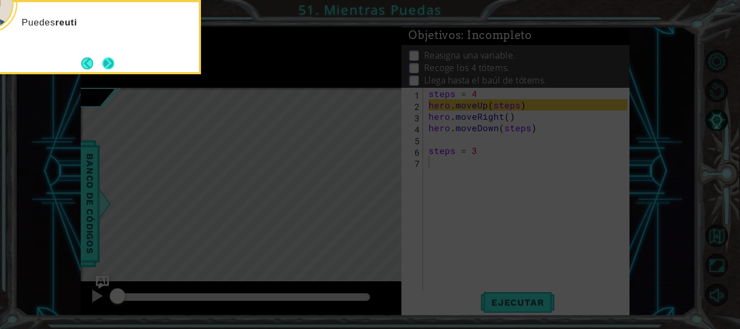
click at [112, 62] on button "Next" at bounding box center [108, 63] width 12 height 12
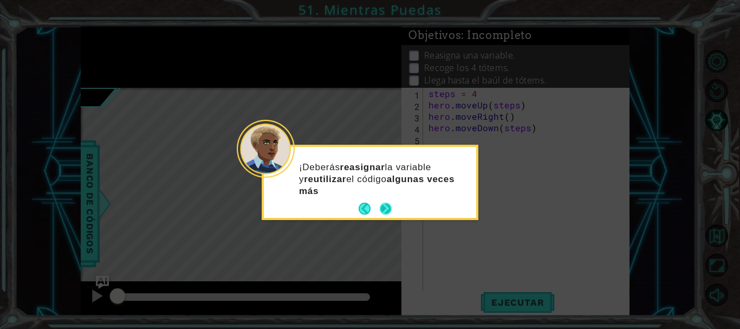
click at [381, 204] on button "Next" at bounding box center [386, 209] width 12 height 12
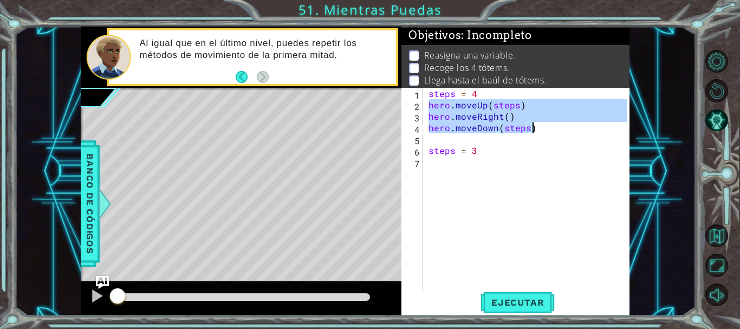
drag, startPoint x: 428, startPoint y: 106, endPoint x: 541, endPoint y: 127, distance: 114.8
click at [541, 127] on div "steps = 4 hero . moveUp ( steps ) hero . moveRight ( ) hero . moveDown ( steps …" at bounding box center [529, 202] width 206 height 228
type textarea "hero.moveRight() hero.moveDown(steps)"
click at [511, 174] on div "steps = 4 hero . moveUp ( steps ) hero . moveRight ( ) hero . moveDown ( steps …" at bounding box center [529, 202] width 206 height 228
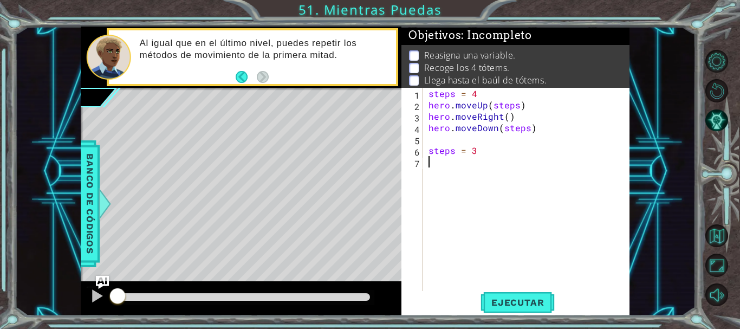
paste textarea "hero.moveDown(steps)"
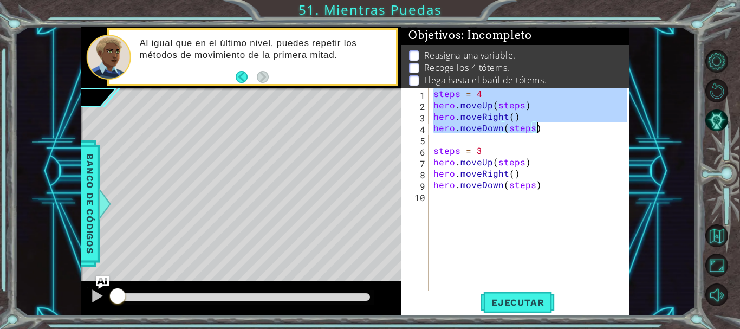
drag, startPoint x: 435, startPoint y: 91, endPoint x: 562, endPoint y: 130, distance: 133.2
click at [562, 130] on div "steps = 4 hero . moveUp ( steps ) hero . moveRight ( ) hero . moveDown ( steps …" at bounding box center [531, 202] width 201 height 228
type textarea "hero.moveRight() hero.moveDown(steps)"
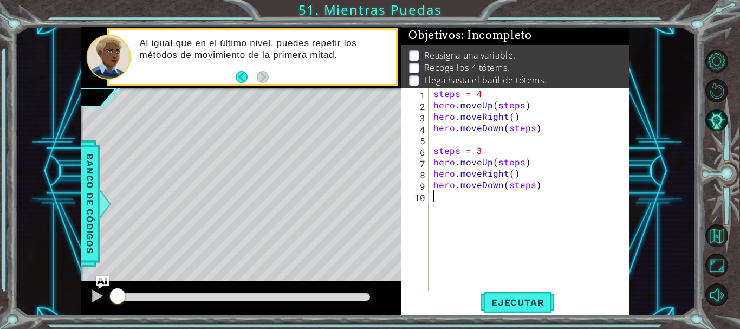
click at [557, 202] on div "steps = 4 hero . moveUp ( steps ) hero . moveRight ( ) hero . moveDown ( steps …" at bounding box center [531, 202] width 201 height 228
paste textarea "hero.moveDown(steps)"
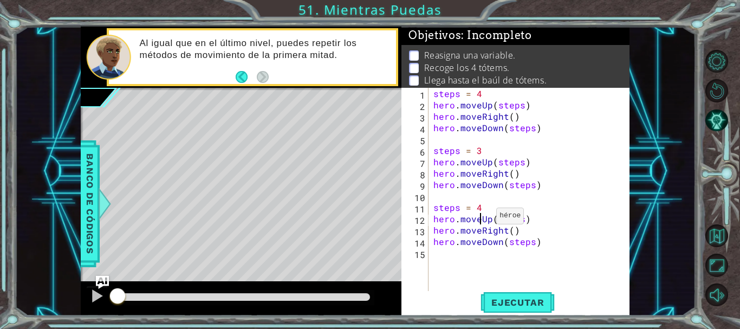
click at [483, 218] on div "steps = 4 hero . moveUp ( steps ) hero . moveRight ( ) hero . moveDown ( steps …" at bounding box center [531, 202] width 201 height 228
click at [487, 210] on div "steps = 4 hero . moveUp ( steps ) hero . moveRight ( ) hero . moveDown ( steps …" at bounding box center [531, 202] width 201 height 228
type textarea "steps = 2"
click at [510, 277] on div "steps = 4 hero . moveUp ( steps ) hero . moveRight ( ) hero . moveDown ( steps …" at bounding box center [531, 202] width 201 height 228
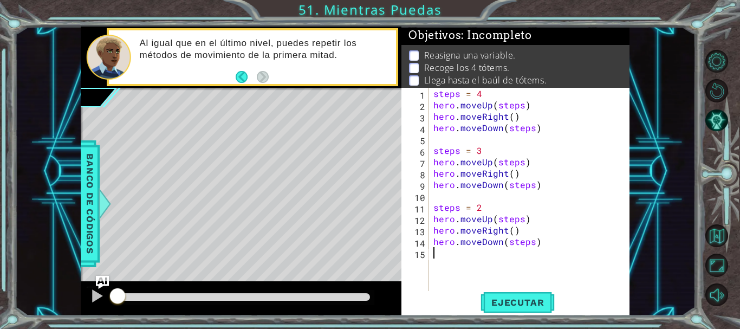
scroll to position [0, 0]
paste textarea "hero.moveDown(steps)"
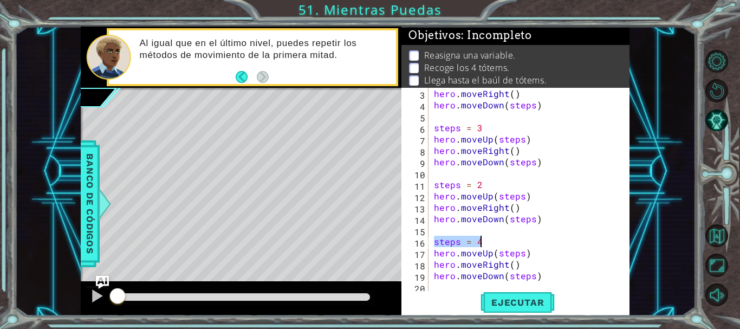
drag, startPoint x: 433, startPoint y: 239, endPoint x: 492, endPoint y: 242, distance: 59.1
click at [492, 243] on div "hero . moveRight ( ) hero . moveDown ( steps ) steps = 3 hero . moveUp ( steps …" at bounding box center [528, 202] width 192 height 228
type textarea "steps = 4"
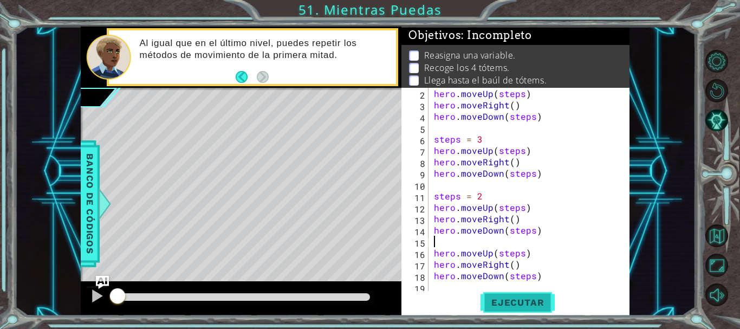
click at [518, 305] on span "Ejecutar" at bounding box center [518, 302] width 74 height 11
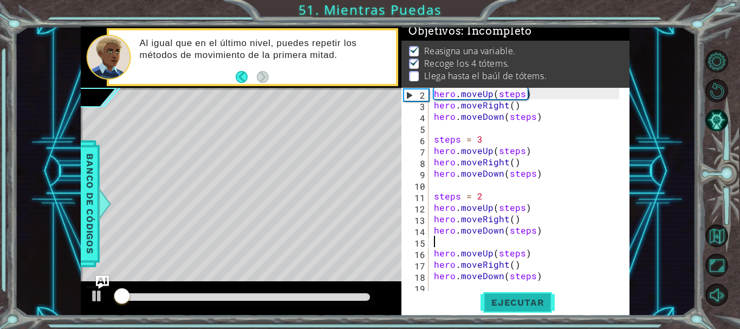
scroll to position [9, 0]
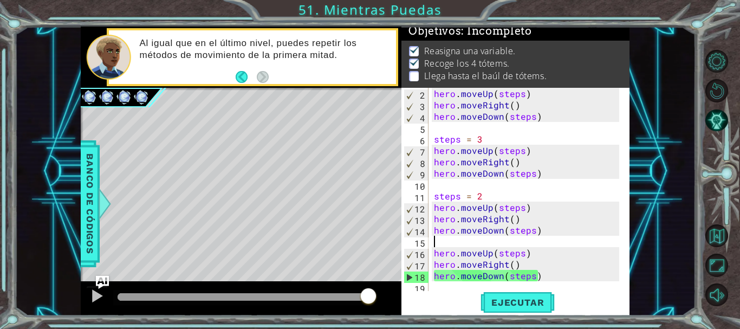
click at [518, 253] on div "hero . moveUp ( steps ) hero . moveRight ( ) hero . moveDown ( steps ) steps = …" at bounding box center [528, 202] width 192 height 228
click at [523, 252] on div "hero . moveUp ( steps ) hero . moveRight ( ) hero . moveDown ( steps ) steps = …" at bounding box center [528, 202] width 192 height 228
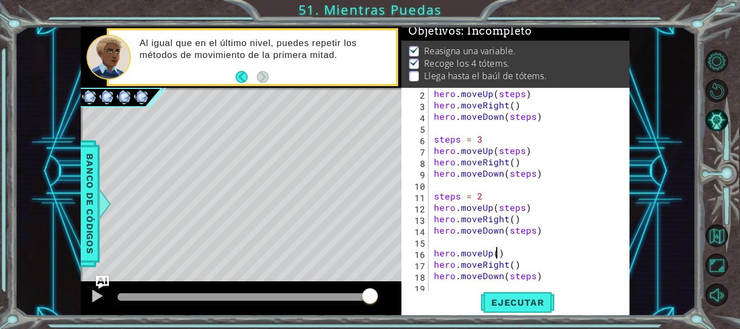
scroll to position [0, 4]
click at [509, 266] on div "hero . moveUp ( steps ) hero . moveRight ( ) hero . moveDown ( steps ) steps = …" at bounding box center [528, 202] width 192 height 228
click at [510, 266] on div "hero . moveUp ( steps ) hero . moveRight ( ) hero . moveDown ( steps ) steps = …" at bounding box center [525, 190] width 187 height 205
click at [526, 277] on div "hero . moveUp ( steps ) hero . moveRight ( ) hero . moveDown ( steps ) steps = …" at bounding box center [528, 202] width 192 height 228
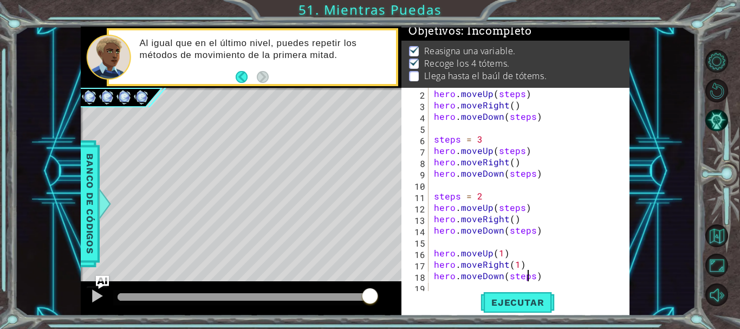
click at [527, 277] on div "hero . moveUp ( steps ) hero . moveRight ( ) hero . moveDown ( steps ) steps = …" at bounding box center [528, 202] width 192 height 228
click at [531, 277] on div "hero . moveUp ( steps ) hero . moveRight ( ) hero . moveDown ( steps ) steps = …" at bounding box center [528, 202] width 192 height 228
type textarea "hero.moveDown(1)"
click at [522, 305] on span "Ejecutar" at bounding box center [518, 302] width 74 height 11
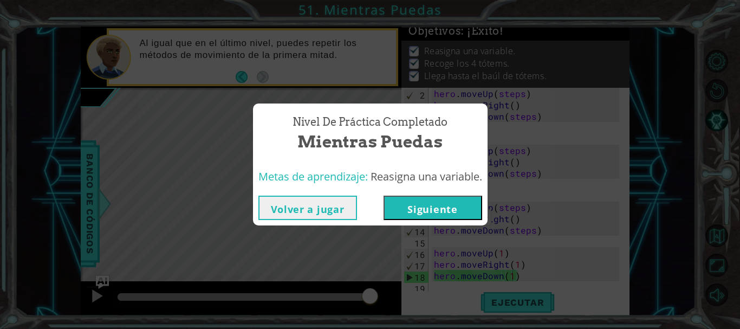
click at [438, 208] on button "Siguiente" at bounding box center [433, 208] width 99 height 24
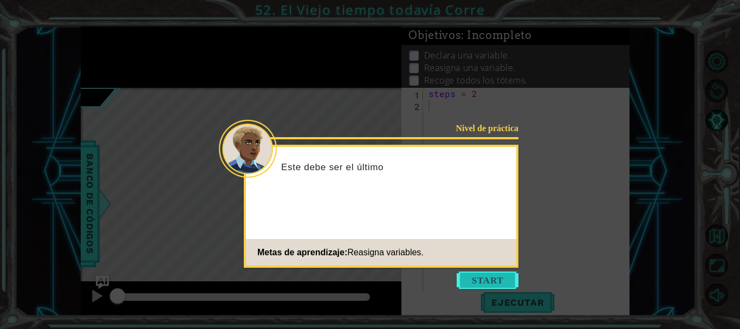
click at [474, 283] on button "Start" at bounding box center [488, 280] width 62 height 17
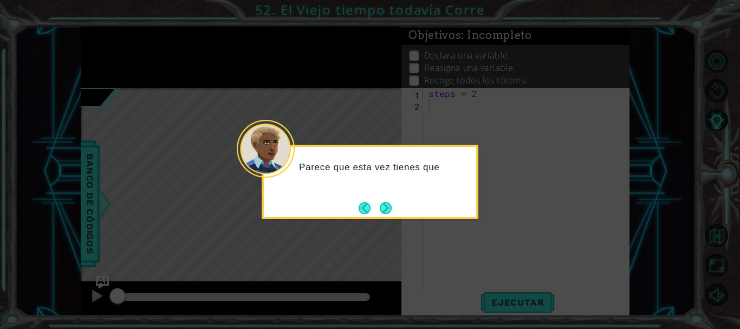
click at [384, 204] on button "Next" at bounding box center [386, 208] width 12 height 12
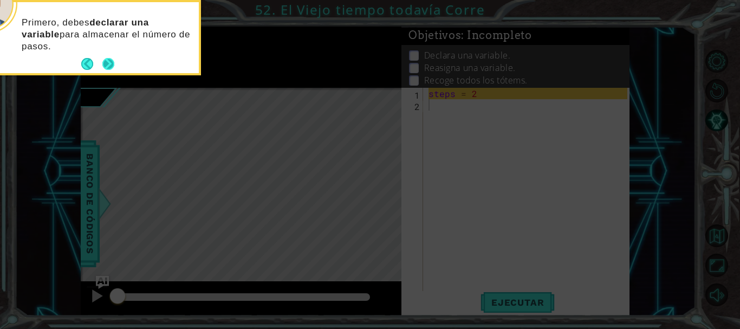
click at [104, 64] on button "Next" at bounding box center [108, 64] width 15 height 15
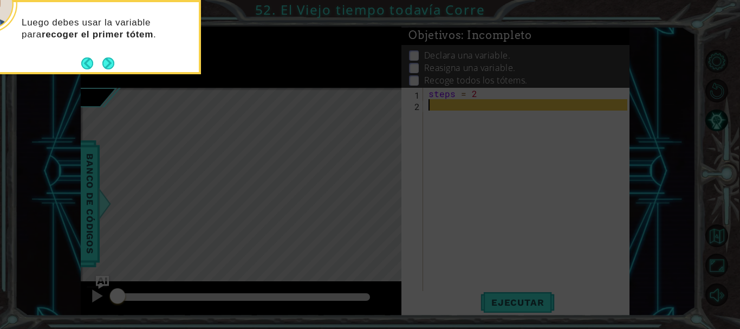
click at [104, 64] on button "Next" at bounding box center [108, 63] width 13 height 13
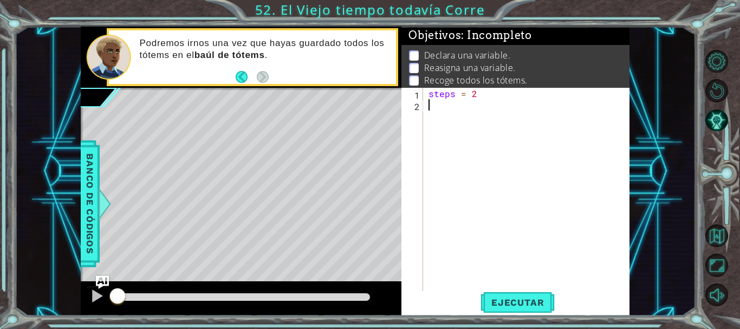
type textarea "+"
